Goal: Task Accomplishment & Management: Manage account settings

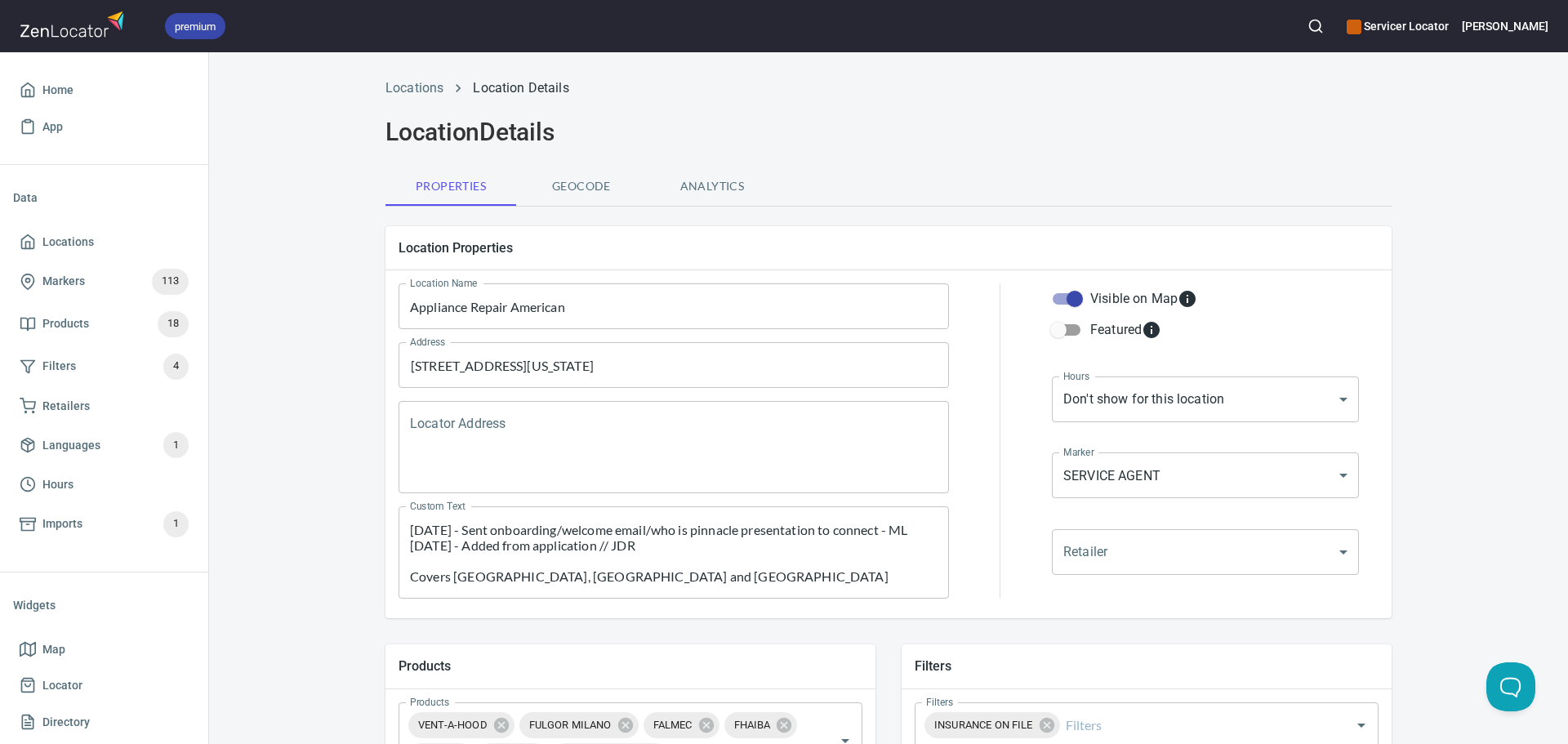
click at [504, 309] on input "Appliance Repair American" at bounding box center [674, 306] width 550 height 46
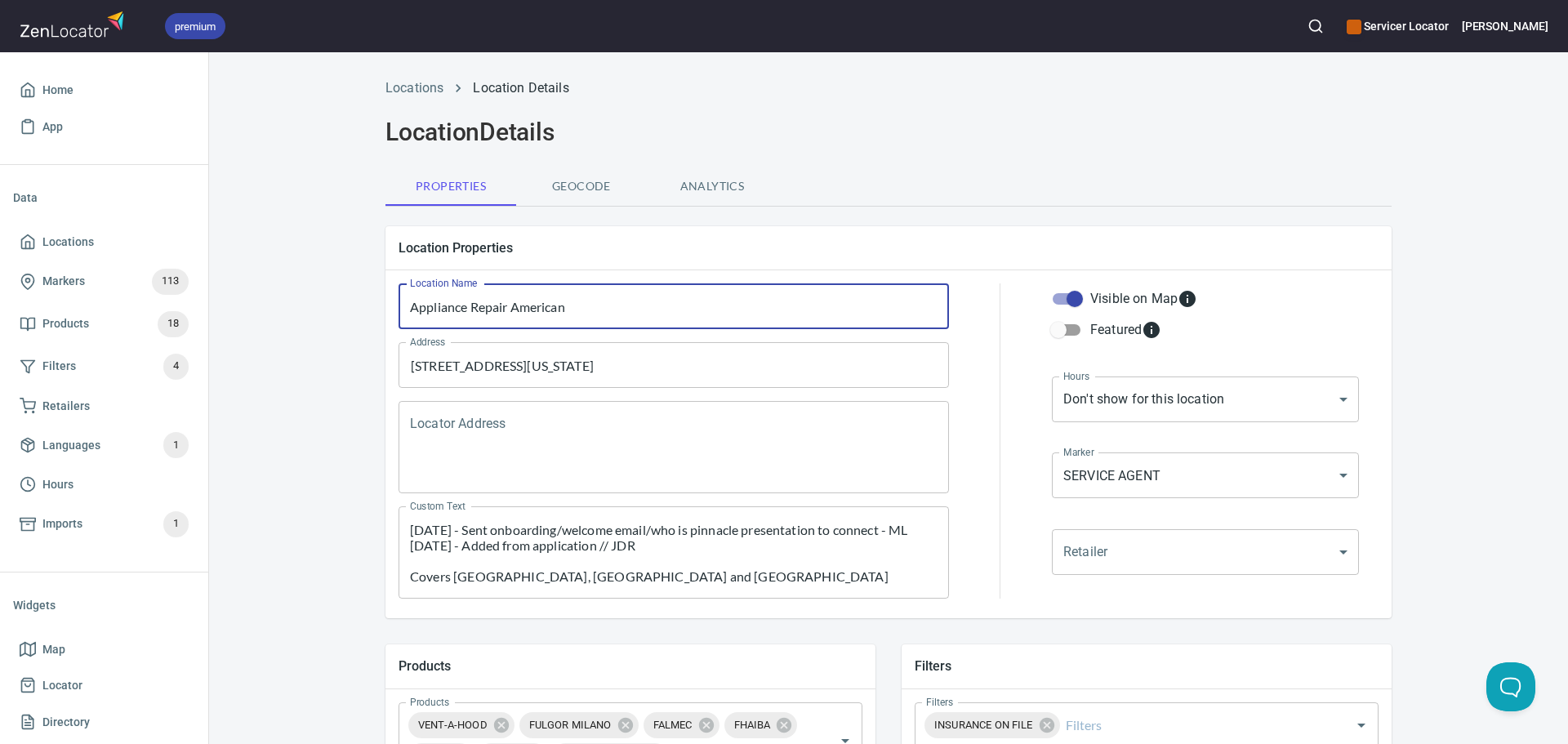
click at [504, 309] on input "Appliance Repair American" at bounding box center [674, 306] width 550 height 46
click at [78, 242] on span "Locations" at bounding box center [68, 242] width 51 height 20
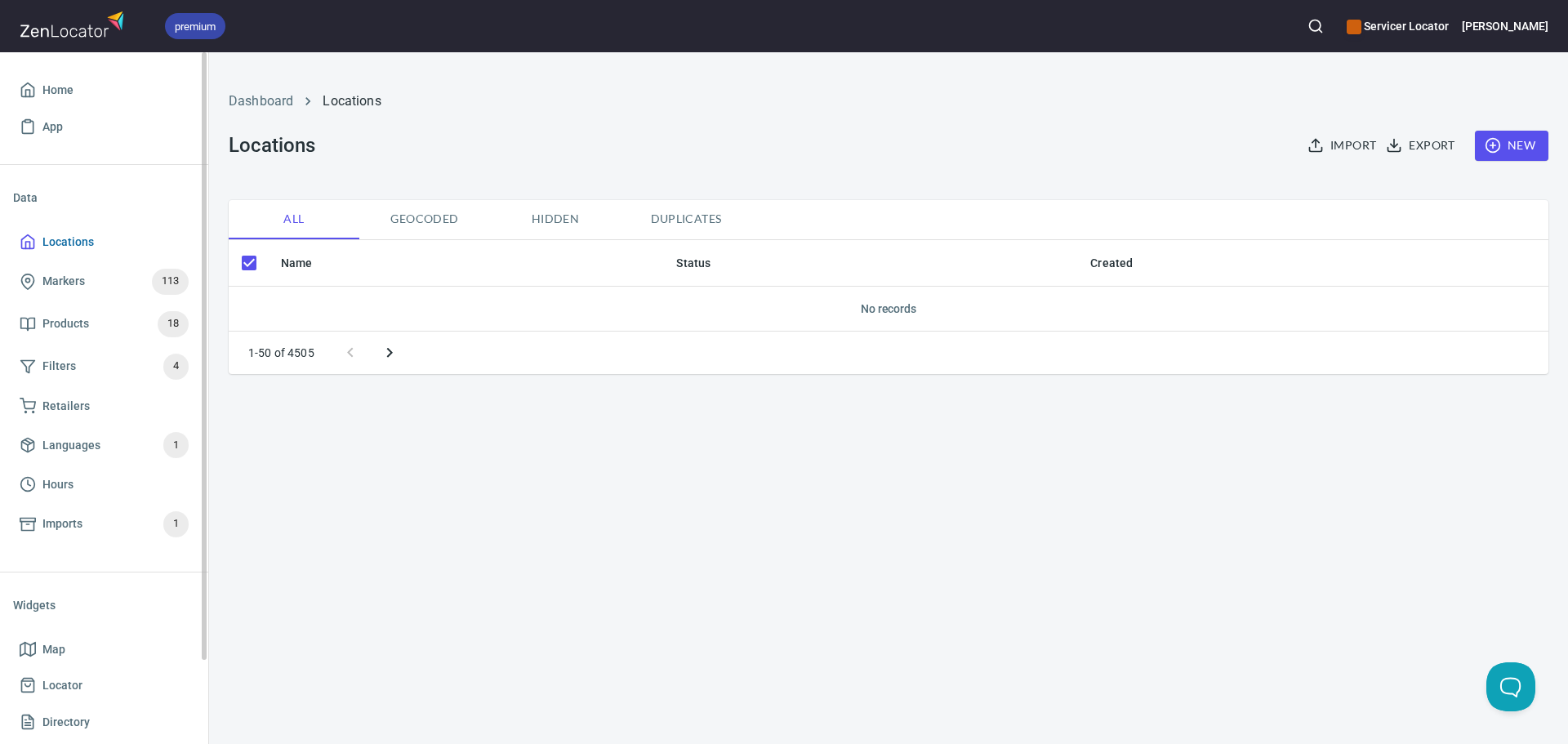
checkbox input "false"
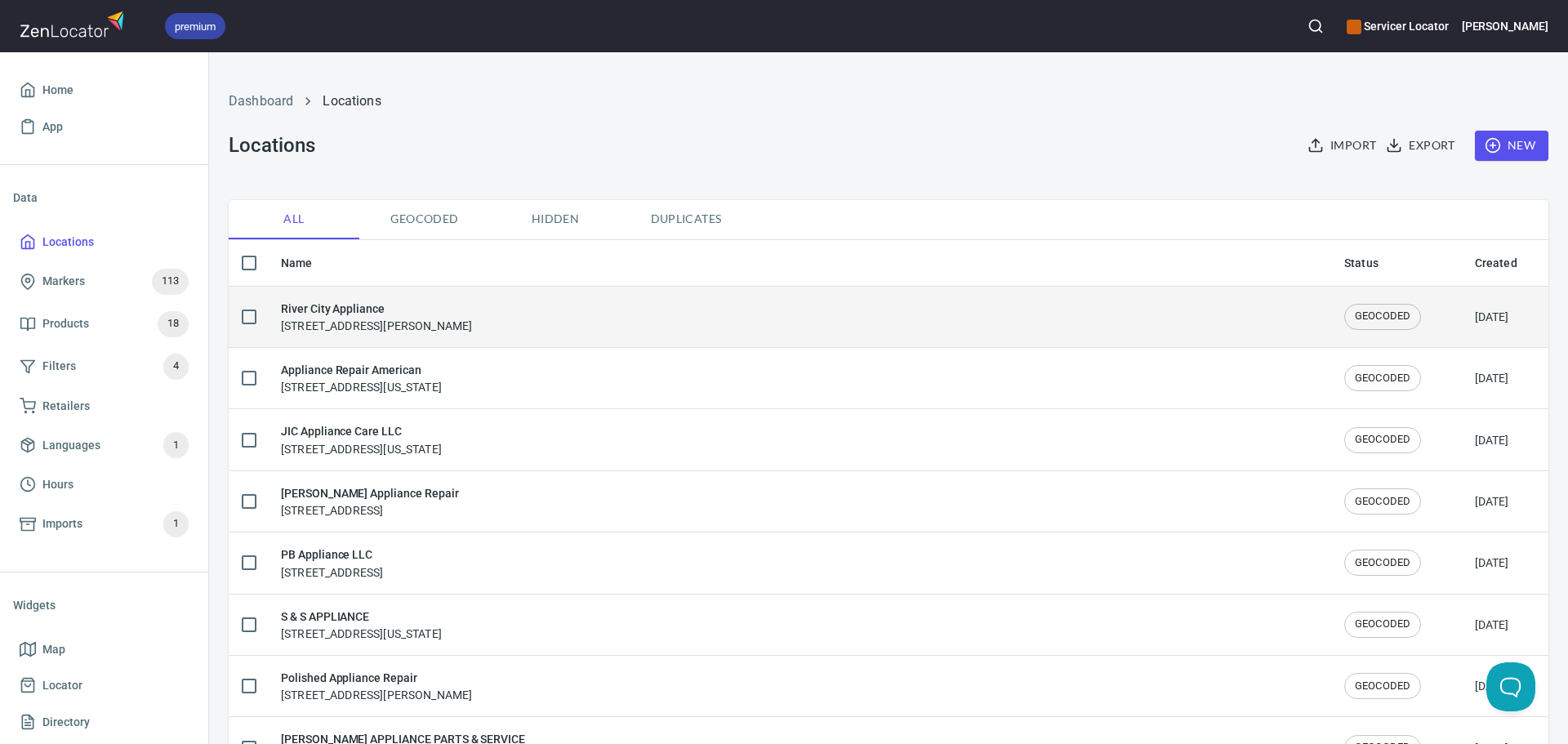
click at [354, 312] on h6 "River City Appliance" at bounding box center [376, 308] width 191 height 18
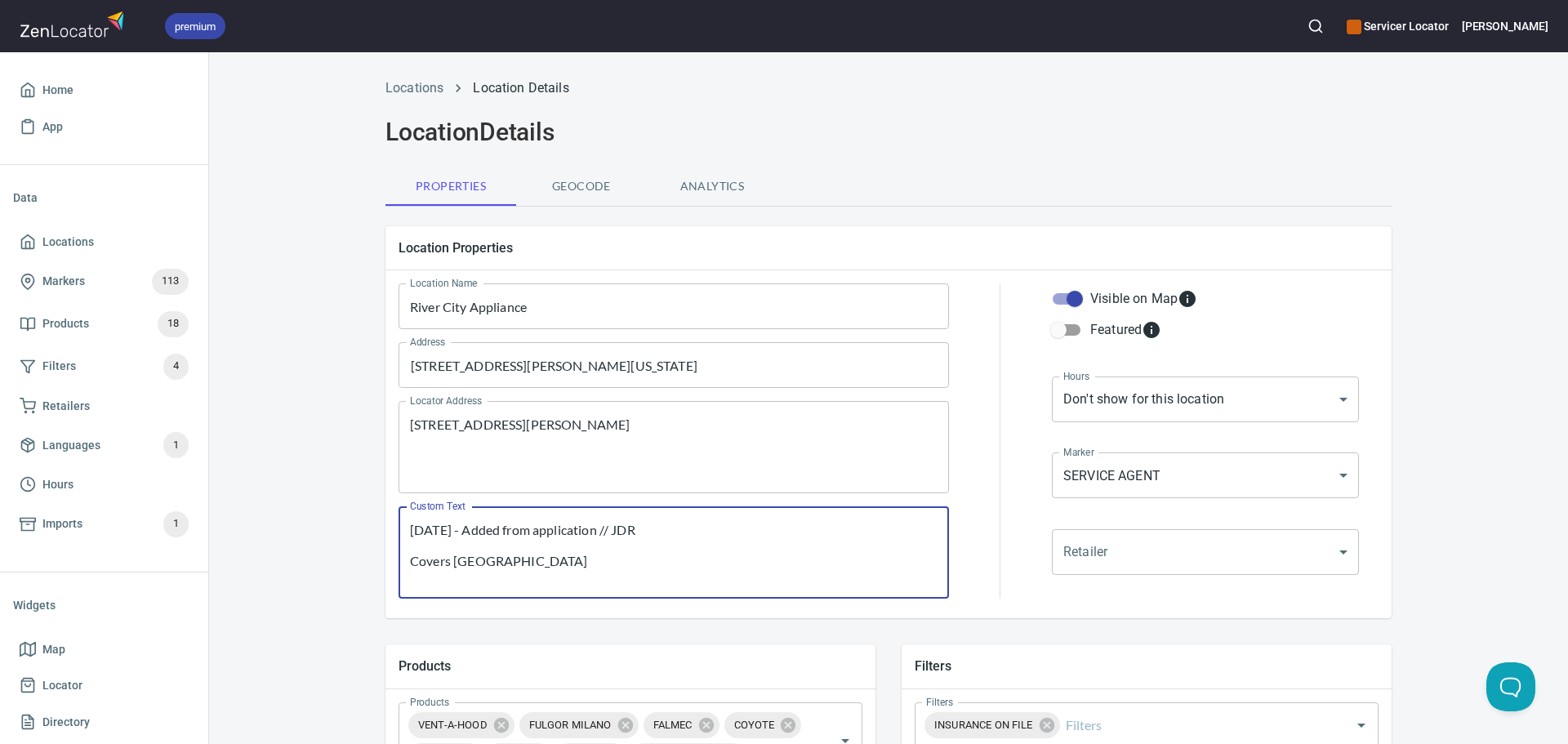
click at [410, 532] on textarea "[DATE] - Added from application // JDR Covers [GEOGRAPHIC_DATA]" at bounding box center [674, 552] width 527 height 62
click at [539, 529] on textarea "[DATE] - Emailed ASA advising we do not manage service in their territory and p…" at bounding box center [674, 552] width 527 height 62
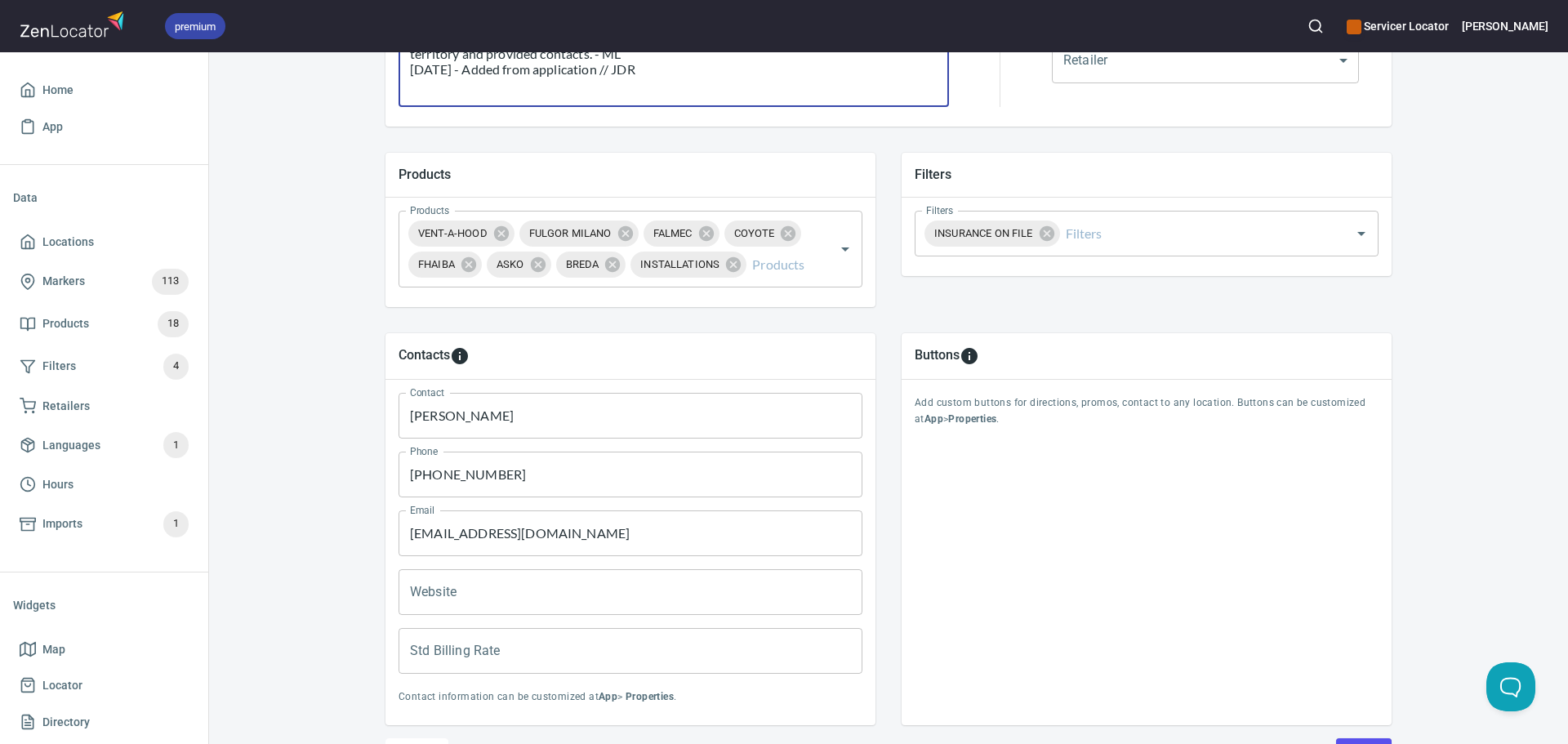
scroll to position [588, 0]
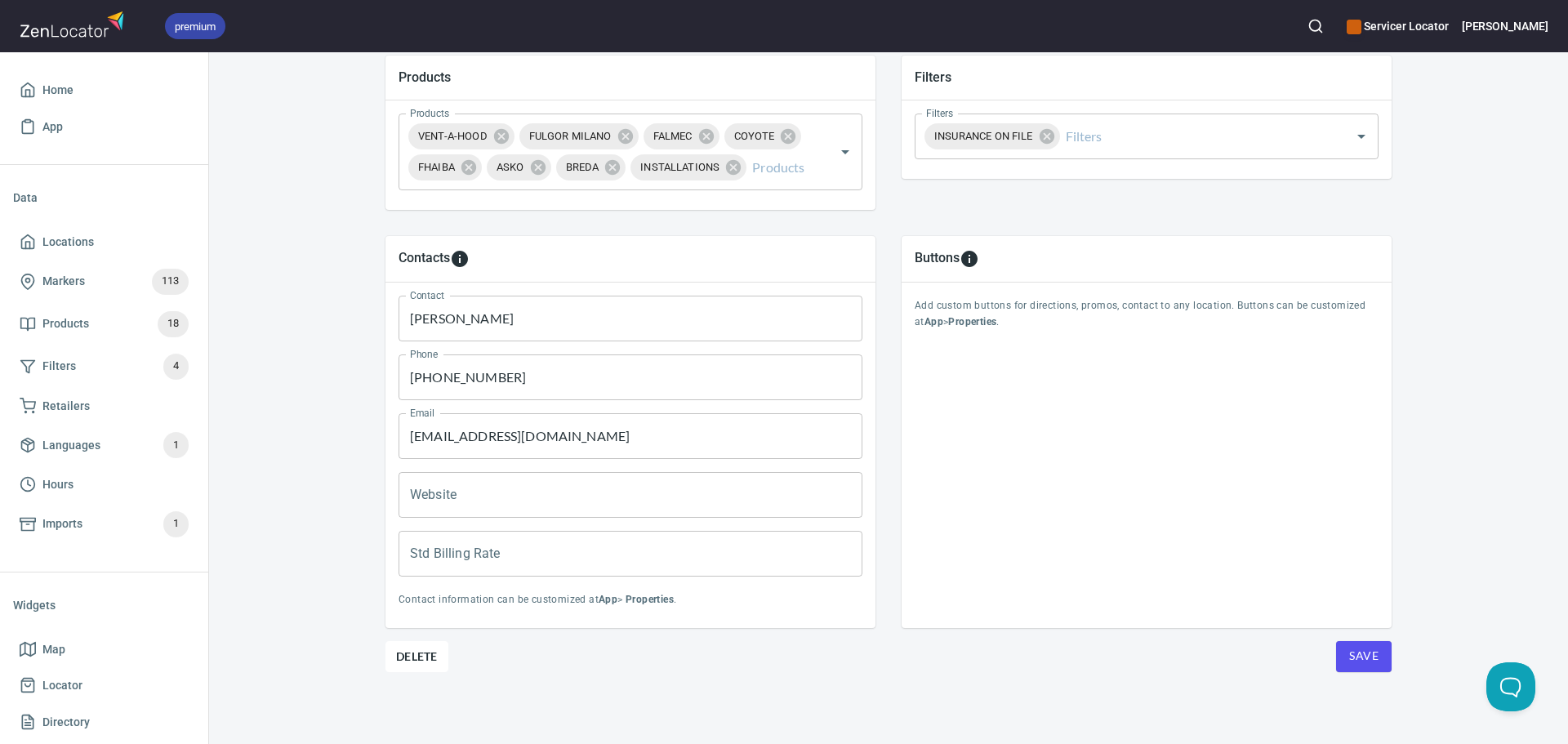
click at [1353, 656] on span "Save" at bounding box center [1364, 656] width 30 height 20
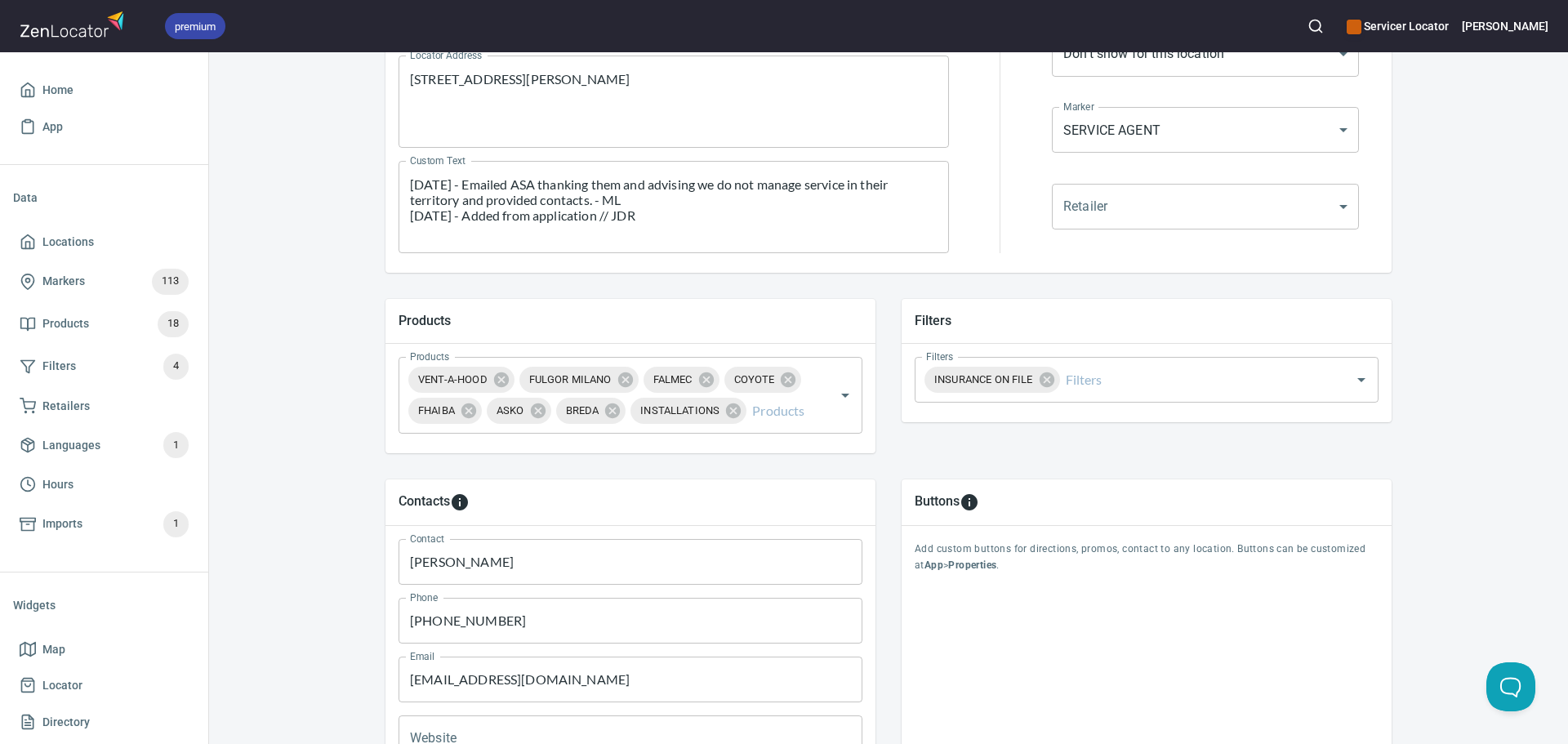
scroll to position [344, 0]
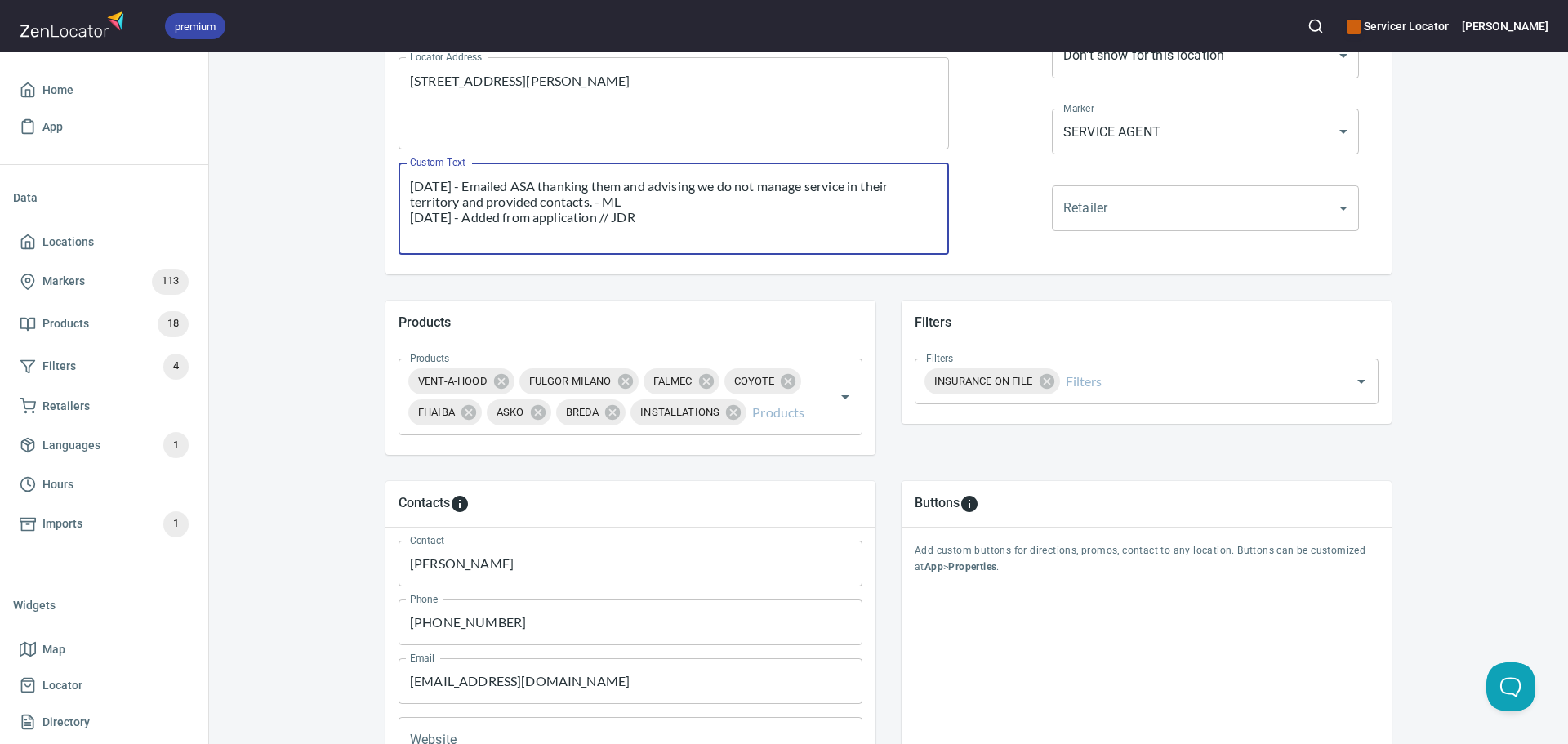
click at [628, 189] on textarea "[DATE] - Emailed ASA thanking them and advising we do not manage service in the…" at bounding box center [674, 208] width 527 height 62
click at [676, 202] on textarea "[DATE] - Emailed ASA thanking them for the submission and advising we do not ma…" at bounding box center [674, 208] width 527 height 62
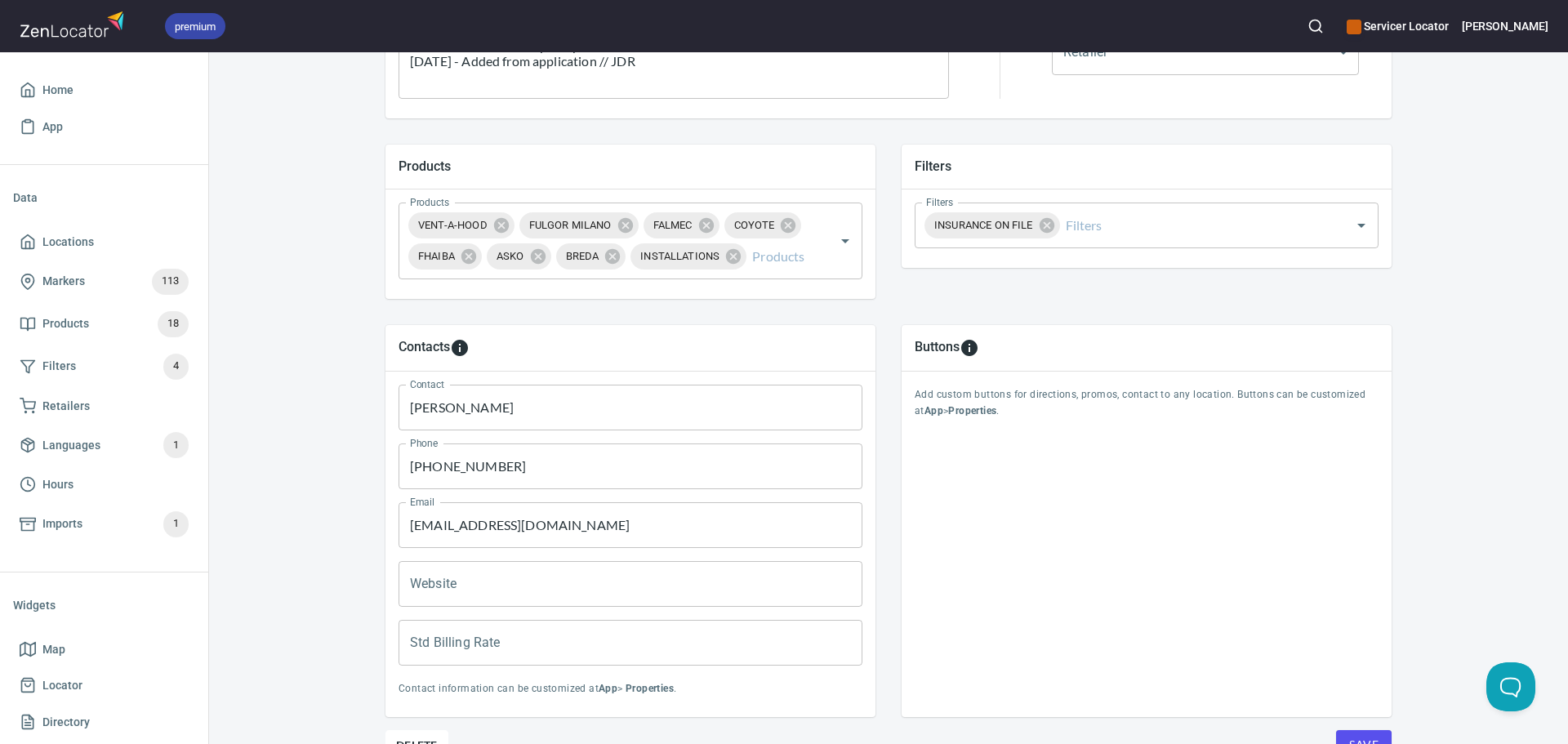
scroll to position [588, 0]
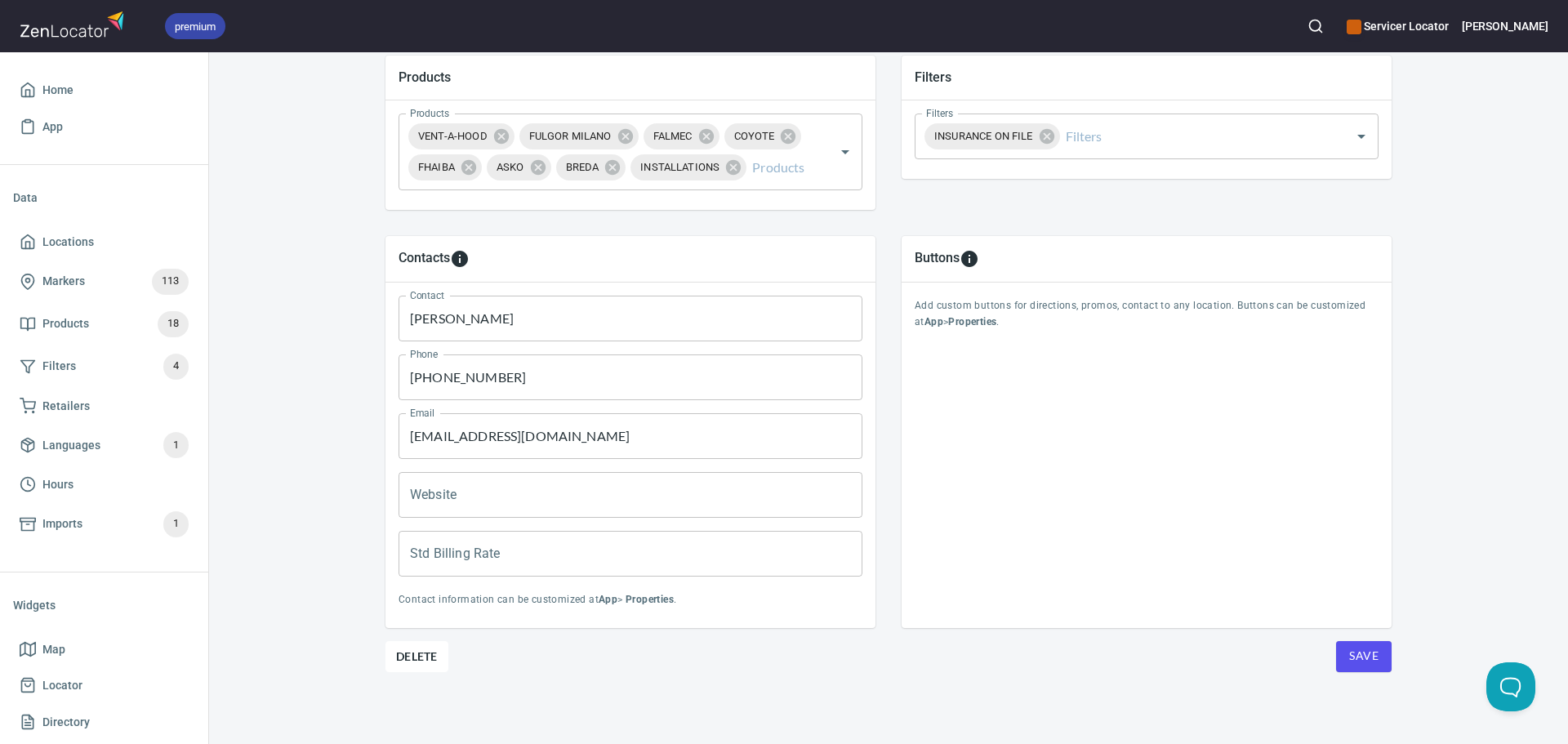
click at [1356, 645] on button "Save" at bounding box center [1364, 656] width 55 height 31
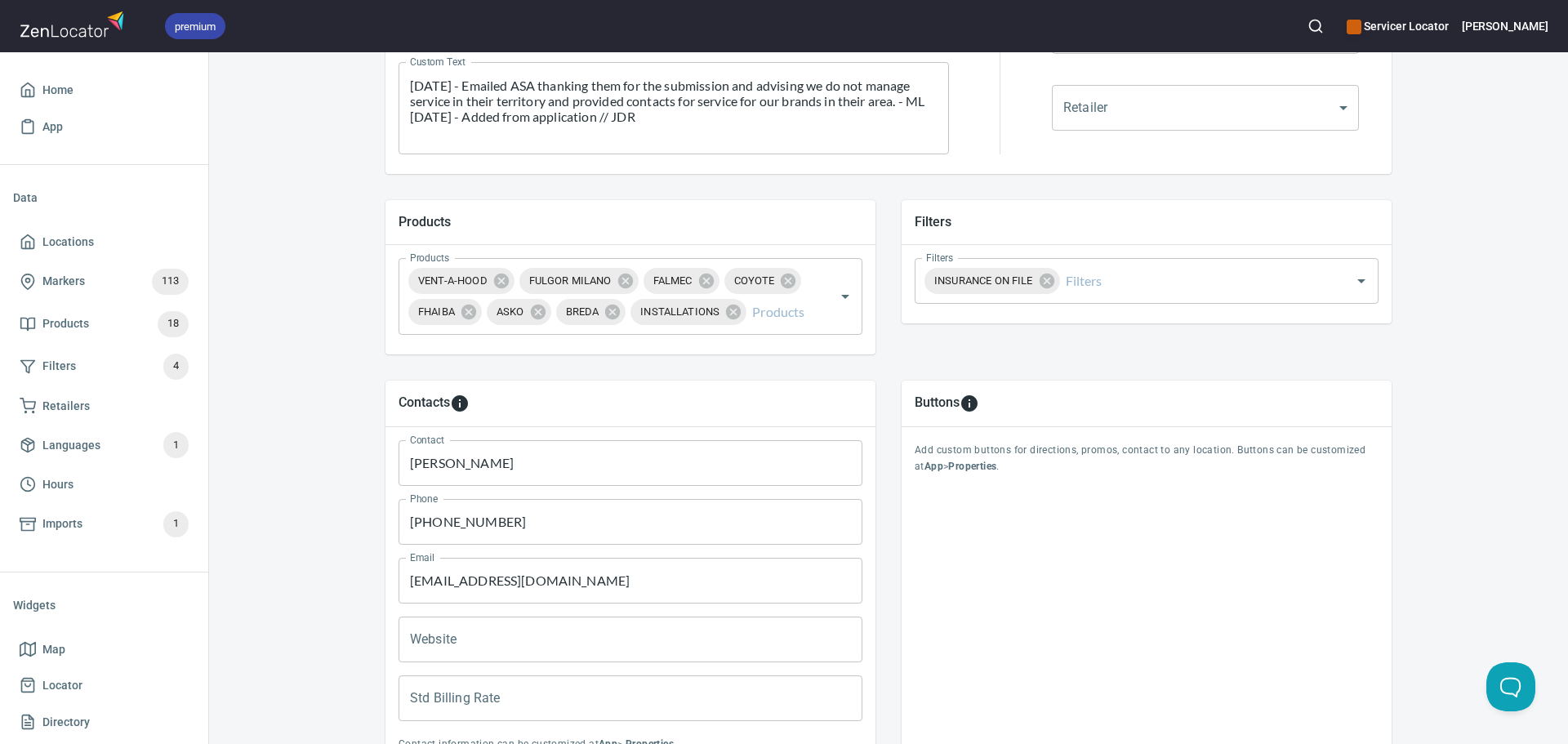
scroll to position [180, 0]
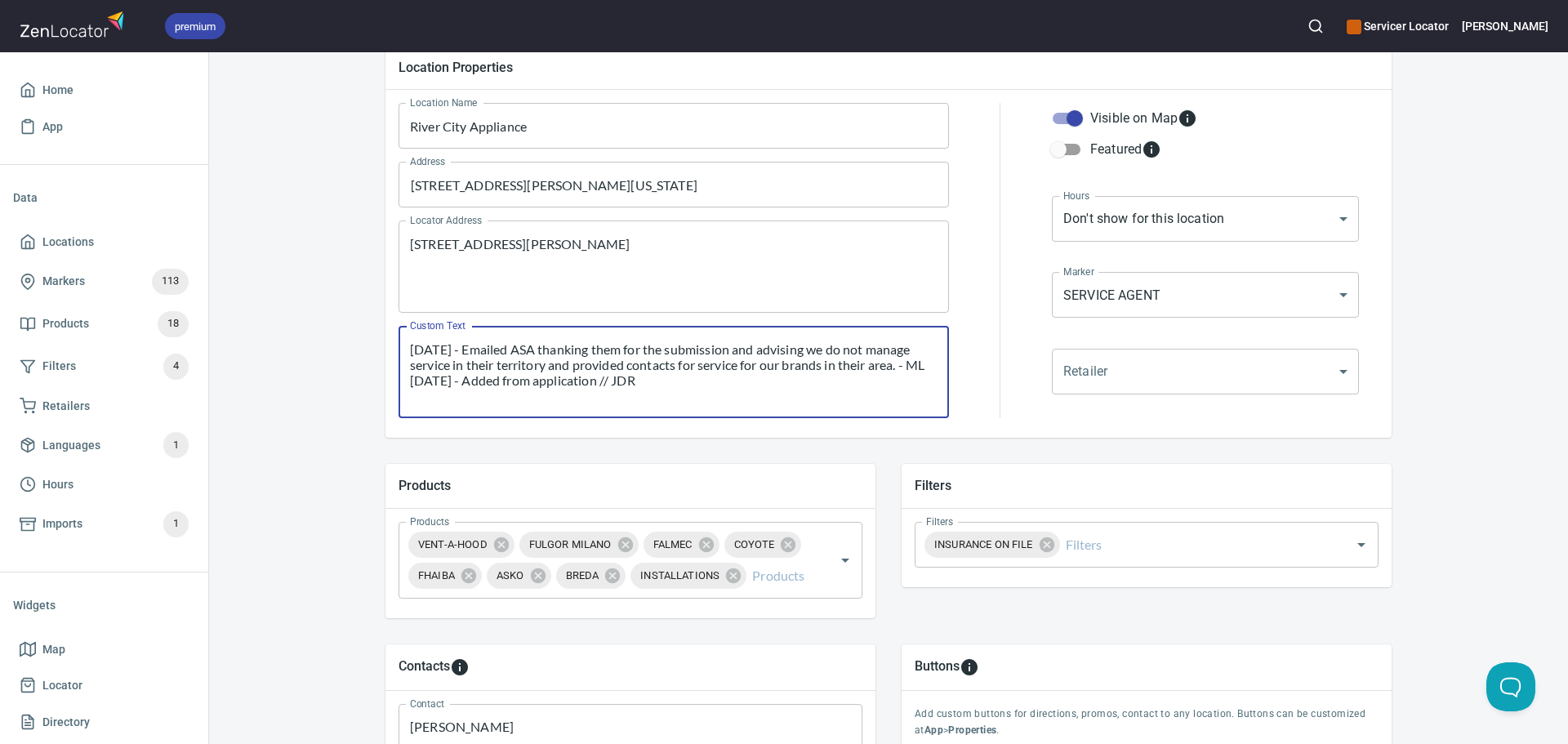
click at [895, 366] on textarea "[DATE] - Emailed ASA thanking them for the submission and advising we do not ma…" at bounding box center [674, 372] width 527 height 62
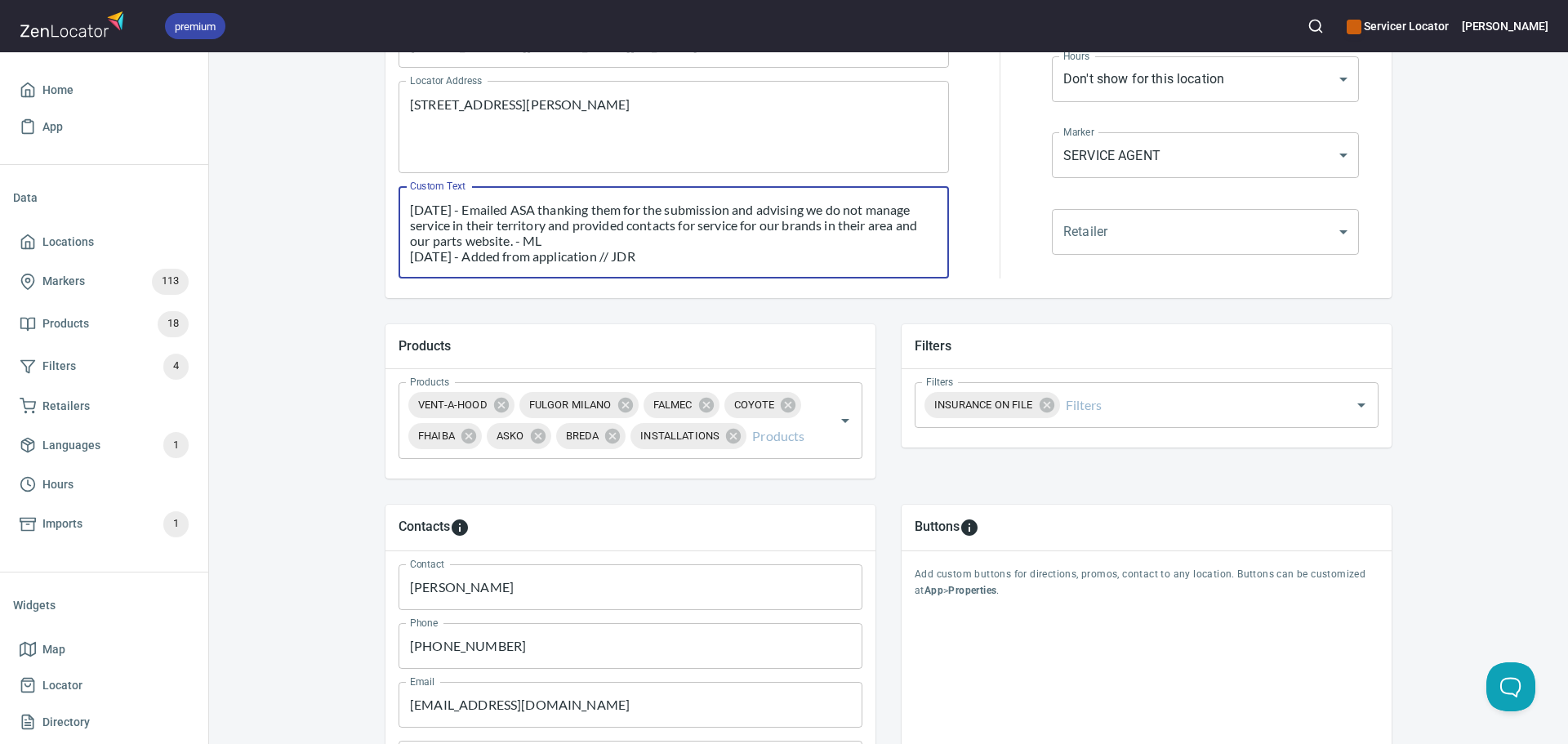
scroll to position [588, 0]
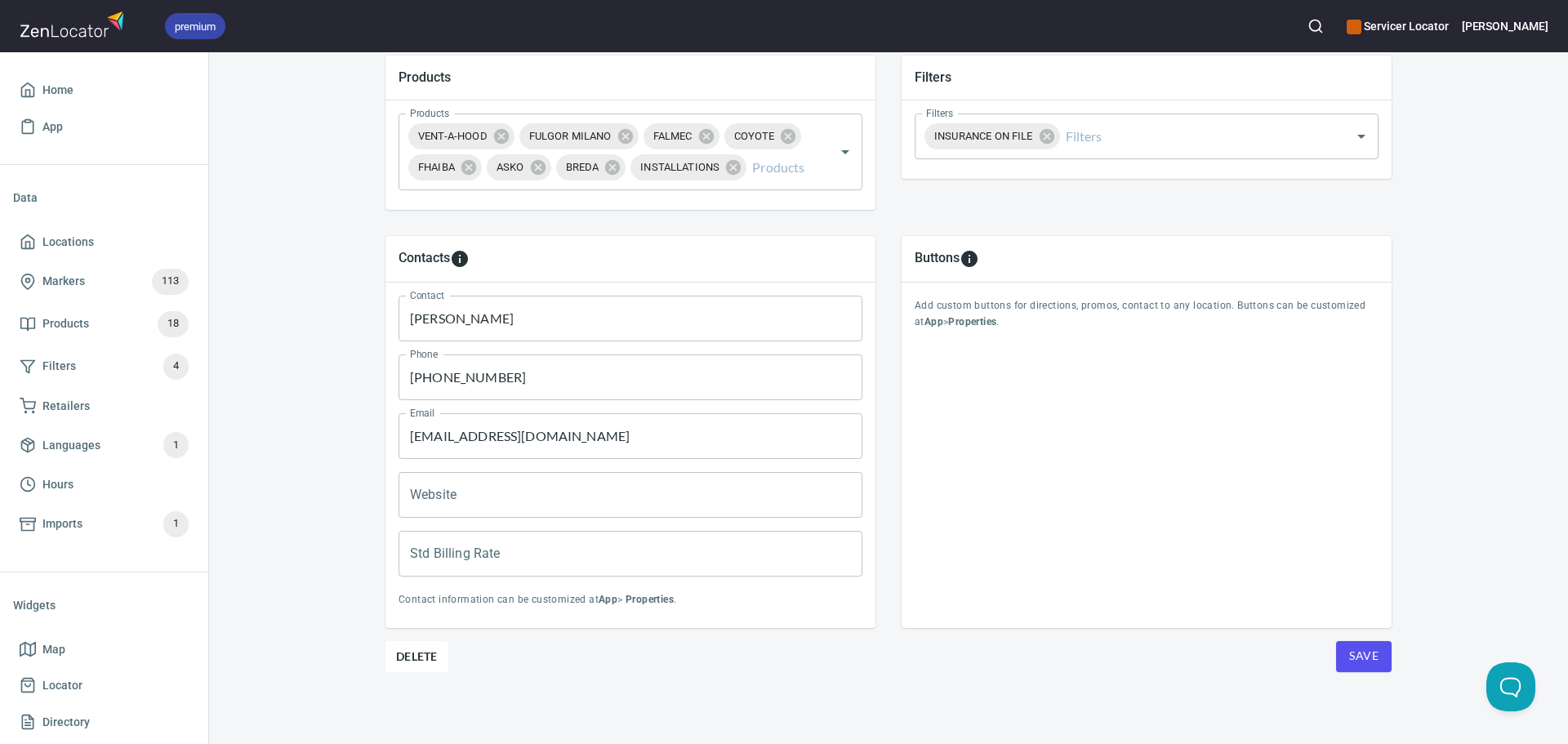
type textarea "[DATE] - Emailed ASA thanking them for the submission and advising we do not ma…"
click at [1386, 660] on div "Locations Location Details Location Details Properties Geocode Analytics Locati…" at bounding box center [888, 111] width 1046 height 1264
click at [1381, 659] on button "Save" at bounding box center [1364, 656] width 55 height 31
